Goal: Check status: Check status

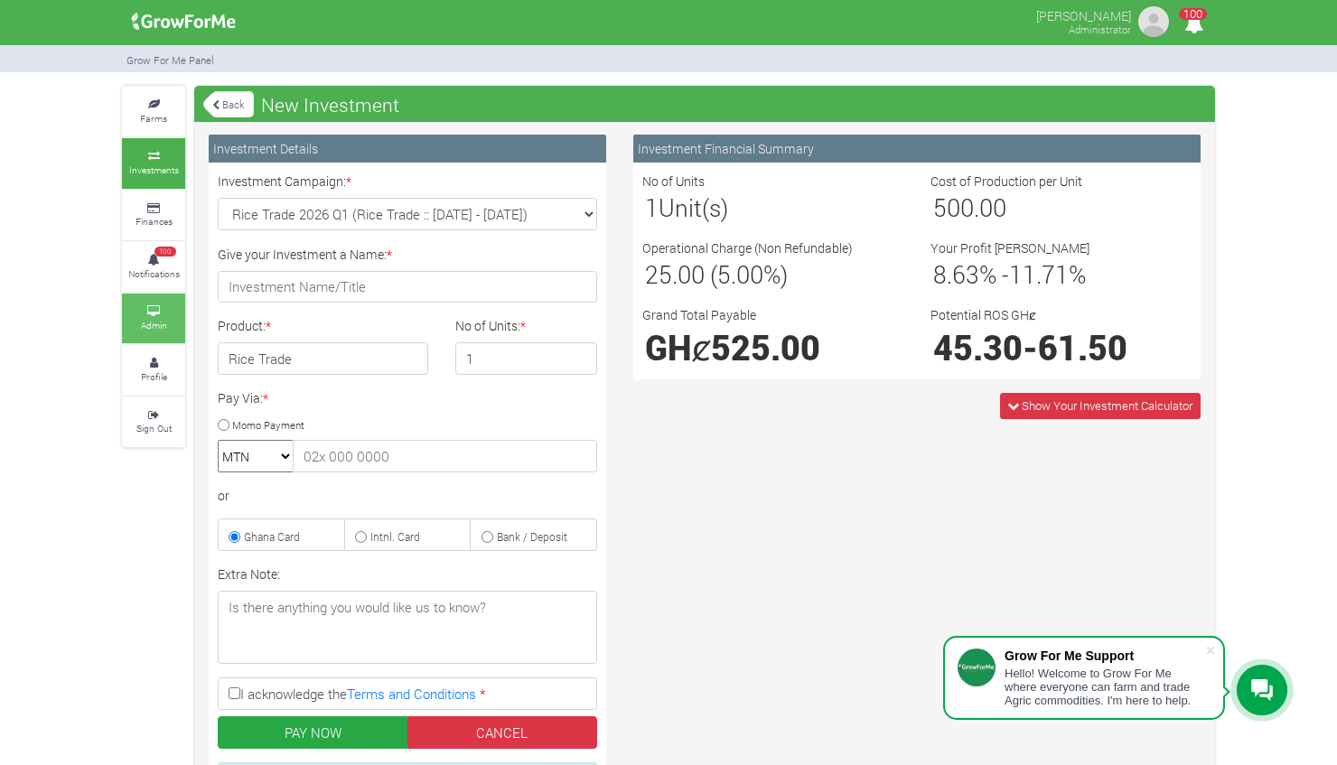
click at [163, 319] on small "Admin" at bounding box center [154, 325] width 26 height 13
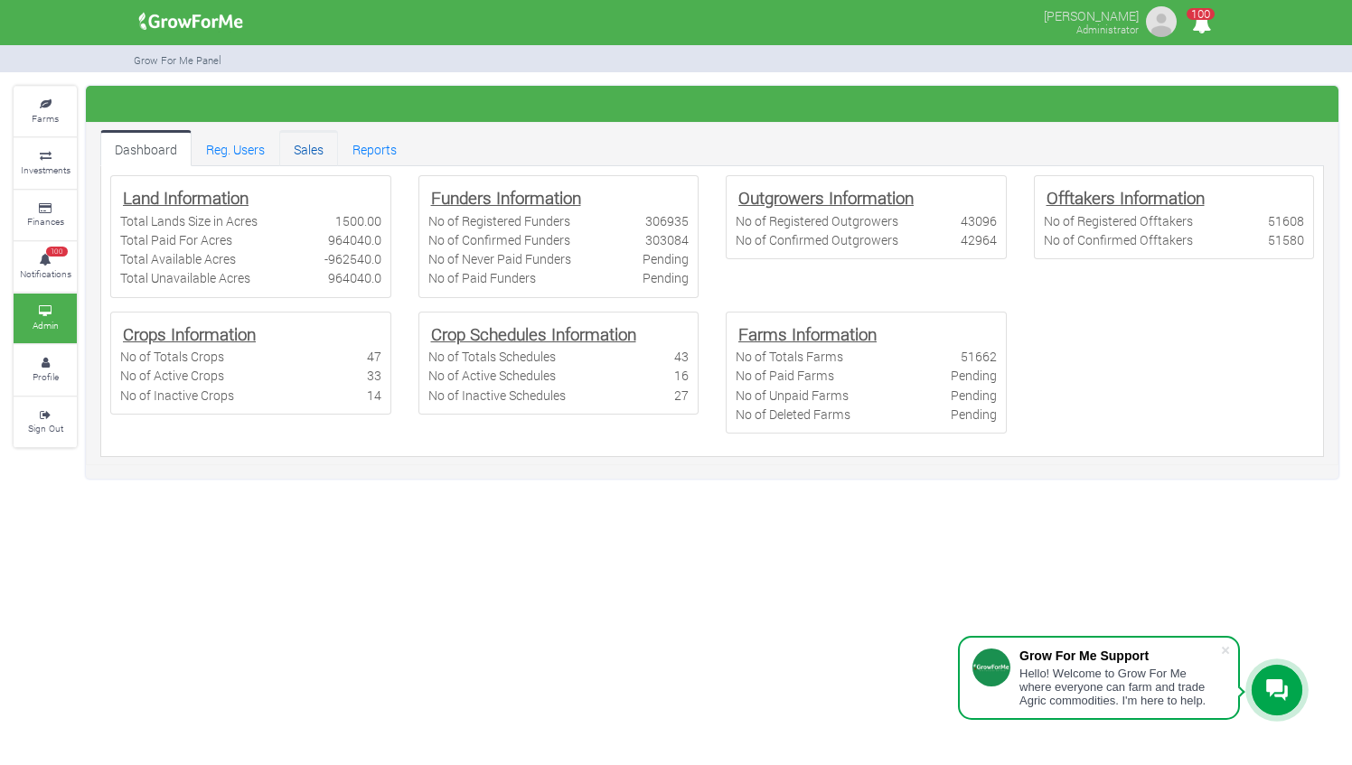
click at [312, 155] on link "Sales" at bounding box center [308, 148] width 59 height 36
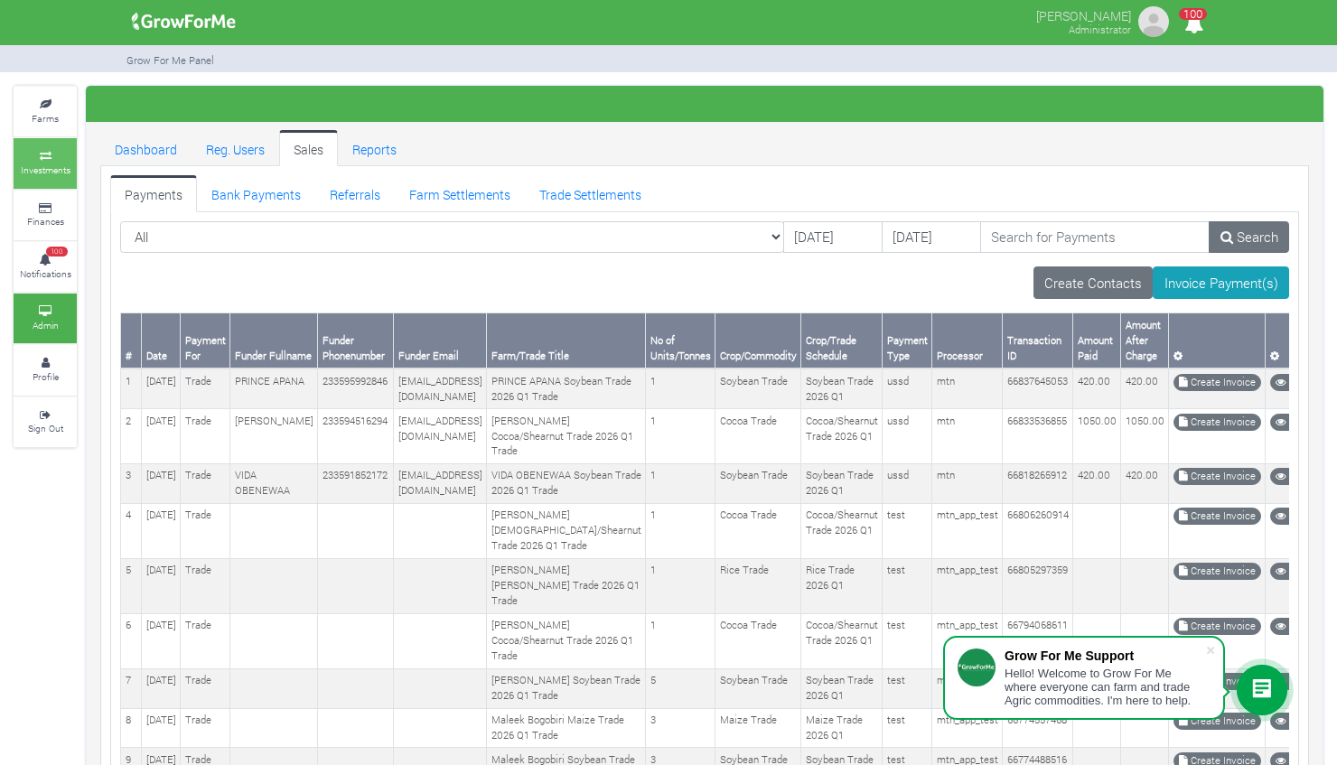
click at [54, 174] on small "Investments" at bounding box center [46, 170] width 50 height 13
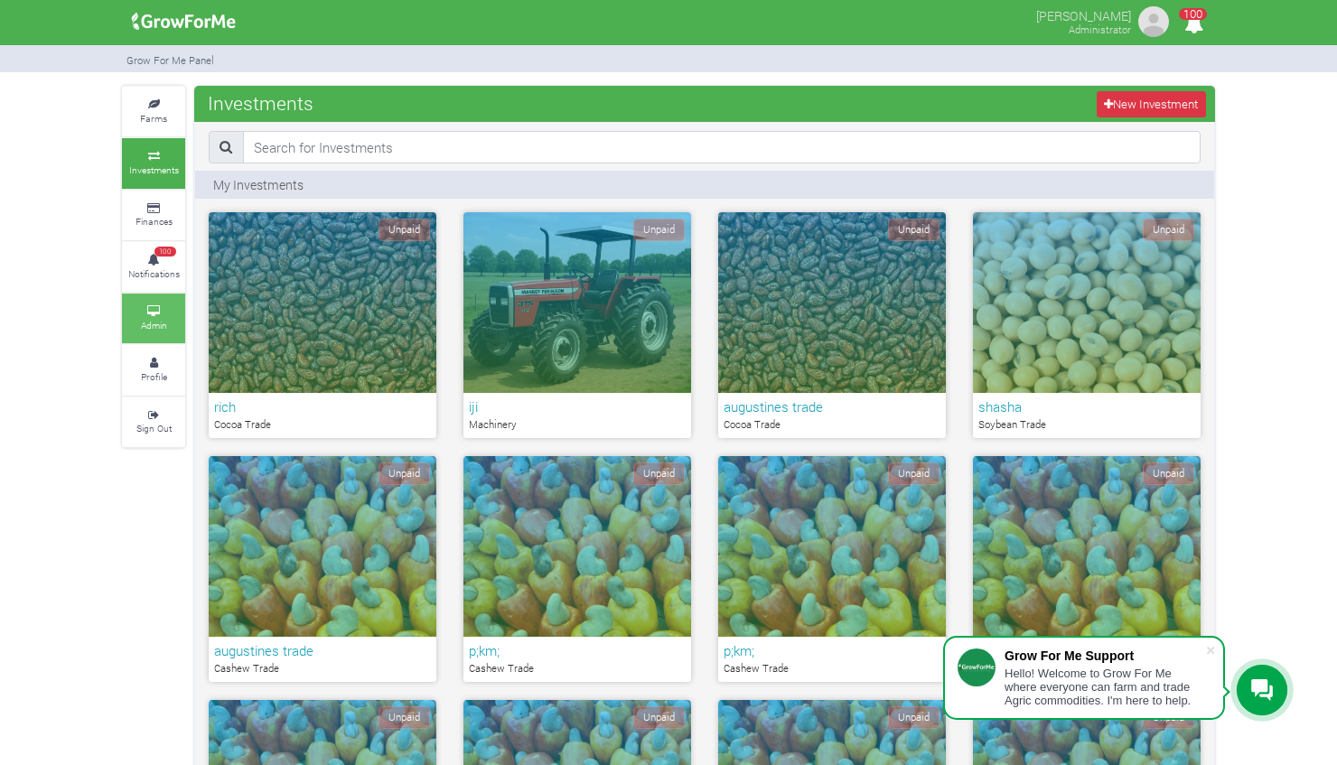
click at [145, 315] on link "Admin" at bounding box center [153, 319] width 63 height 50
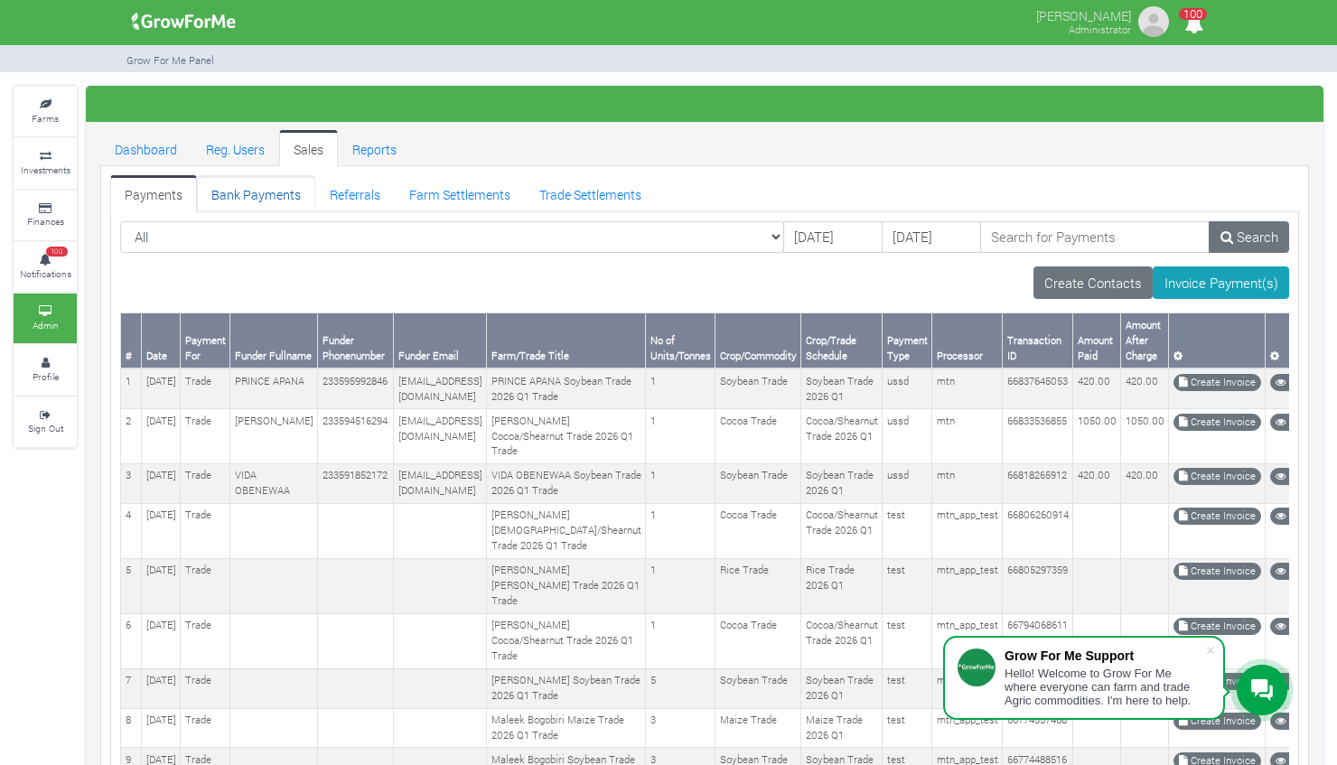
click at [224, 195] on link "Bank Payments" at bounding box center [256, 193] width 118 height 36
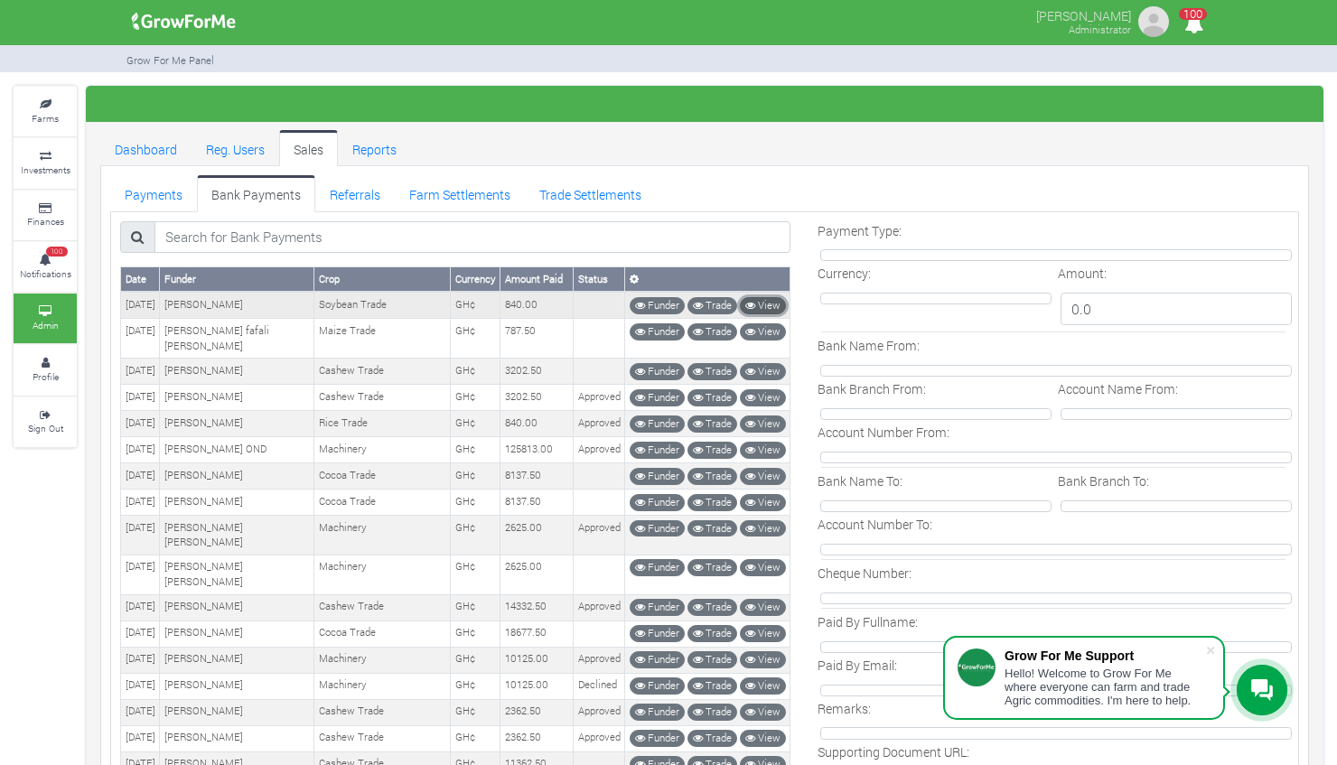
click at [759, 305] on link "View" at bounding box center [763, 305] width 46 height 17
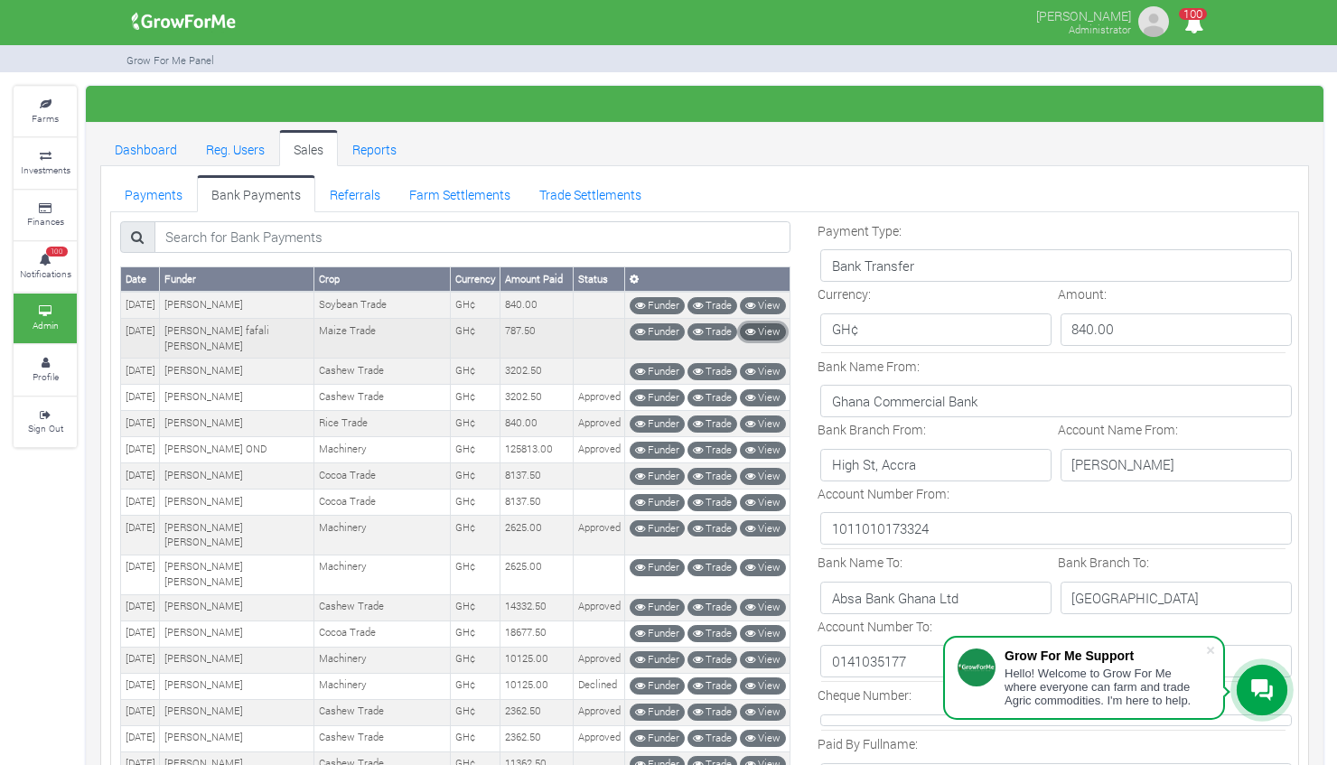
click at [766, 323] on link "View" at bounding box center [763, 331] width 46 height 17
